Goal: Task Accomplishment & Management: Manage account settings

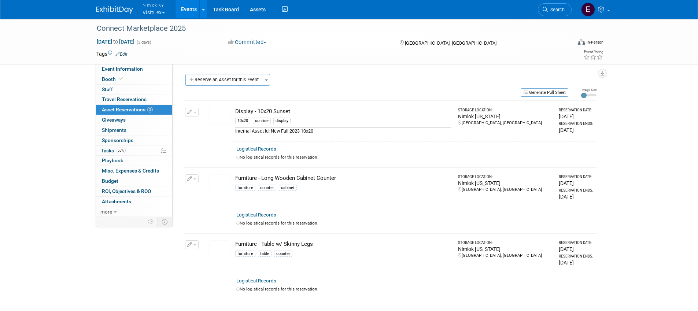
click at [155, 12] on button "Nimlok KY VisitLex" at bounding box center [158, 9] width 32 height 19
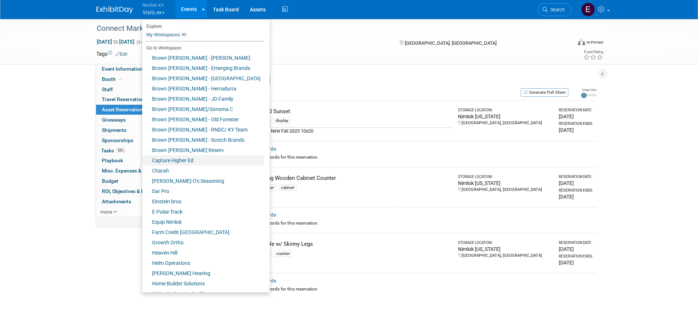
click at [181, 159] on link "Capture Higher Ed" at bounding box center [203, 160] width 122 height 10
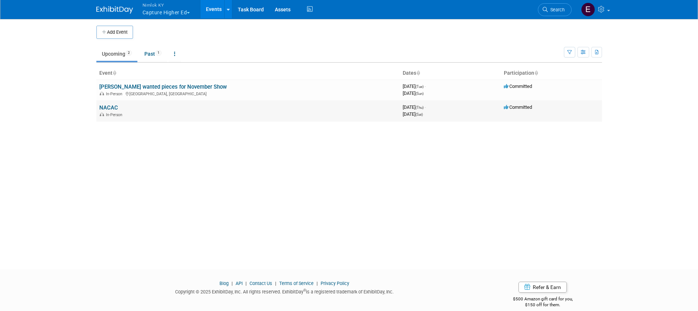
click at [109, 106] on link "NACAC" at bounding box center [108, 107] width 19 height 7
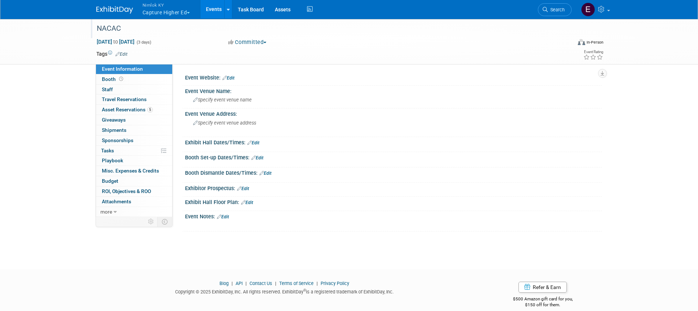
click at [148, 29] on div "NACAC" at bounding box center [327, 28] width 467 height 13
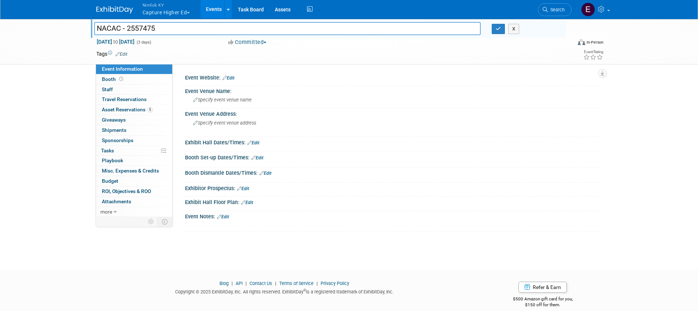
type input "NACAC - 2557475"
click at [498, 22] on div at bounding box center [330, 21] width 472 height 6
click at [502, 27] on button "button" at bounding box center [498, 29] width 13 height 10
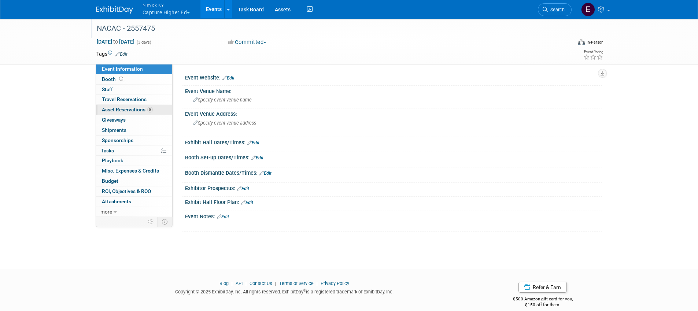
click at [124, 109] on span "Asset Reservations 5" at bounding box center [127, 110] width 51 height 6
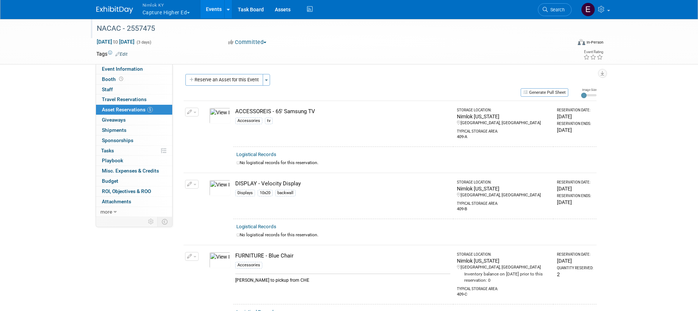
click at [165, 15] on button "Nimlok KY Capture Higher Ed" at bounding box center [171, 9] width 58 height 19
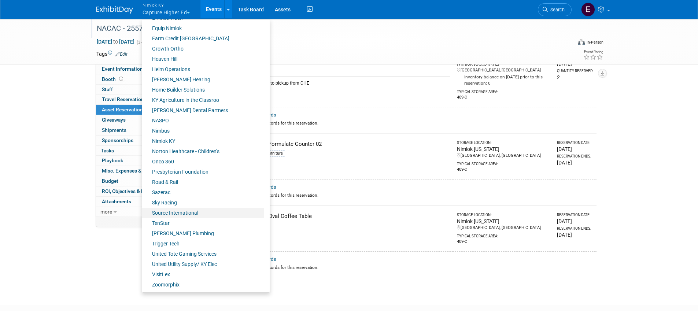
scroll to position [214, 0]
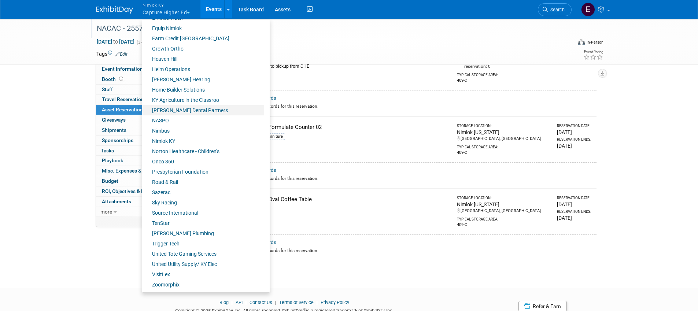
click at [189, 110] on link "[PERSON_NAME] Dental Partners" at bounding box center [203, 110] width 122 height 10
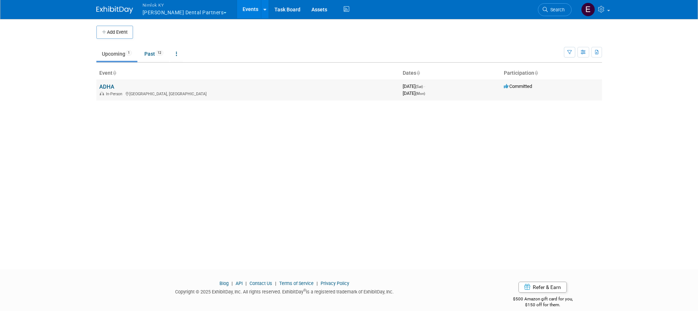
click at [111, 84] on link "ADHA" at bounding box center [106, 87] width 15 height 7
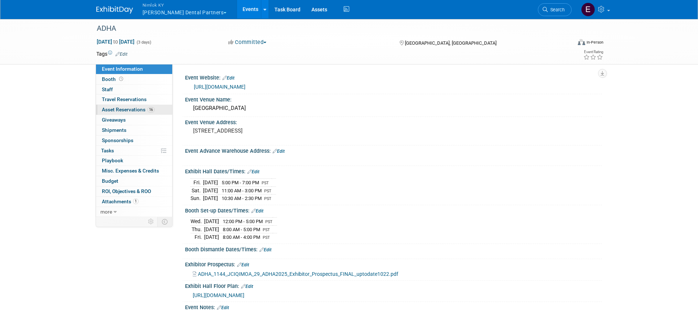
click at [137, 107] on span "Asset Reservations 16" at bounding box center [128, 110] width 53 height 6
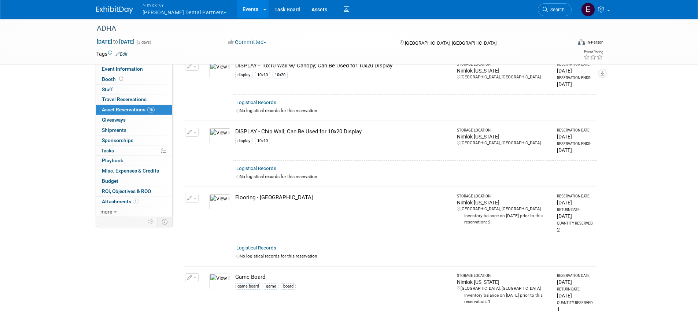
scroll to position [31, 0]
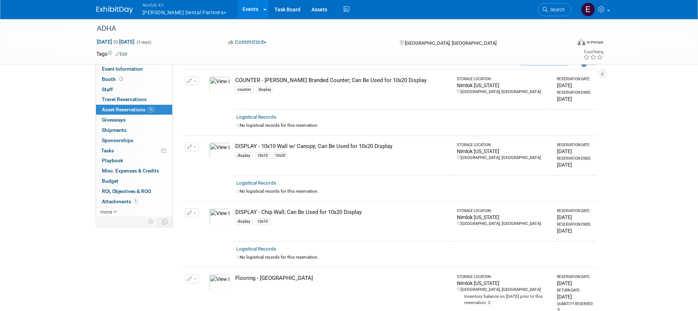
click at [166, 12] on button "Nimlok KY Mortenson Dental Partners" at bounding box center [189, 9] width 94 height 19
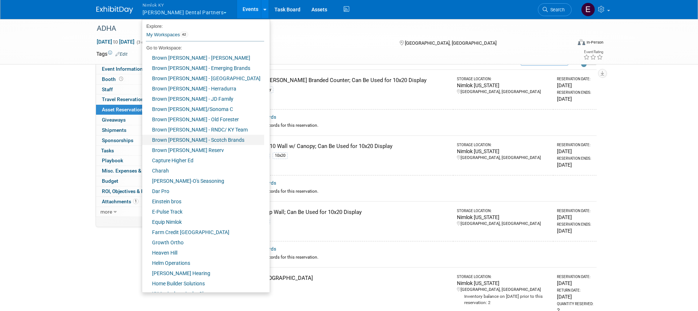
scroll to position [194, 0]
